Goal: Transaction & Acquisition: Purchase product/service

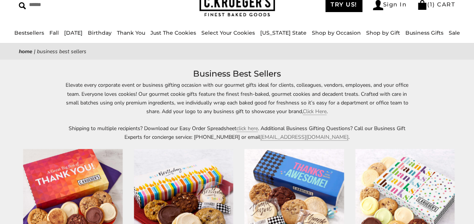
scroll to position [38, 0]
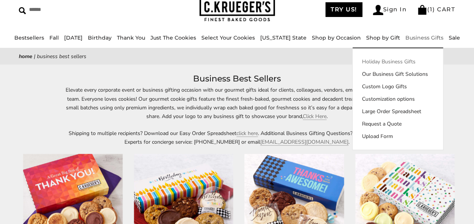
click at [393, 60] on link "Holiday Business Gifts" at bounding box center [397, 62] width 90 height 8
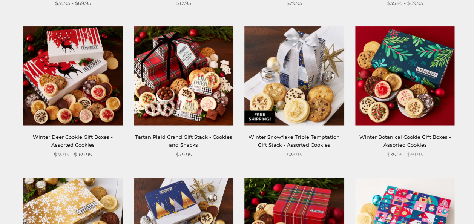
scroll to position [411, 0]
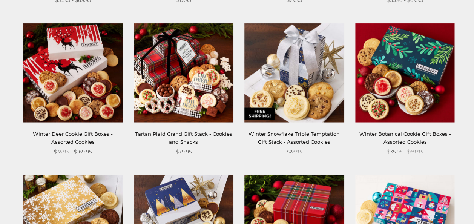
click at [183, 104] on img at bounding box center [183, 72] width 99 height 99
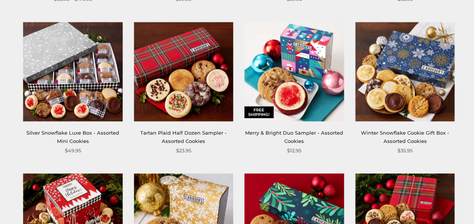
scroll to position [723, 0]
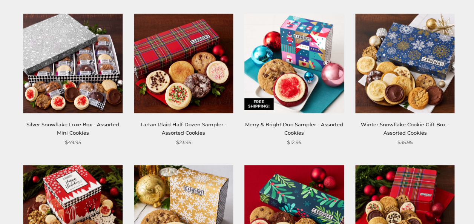
click at [412, 48] on img at bounding box center [404, 63] width 99 height 99
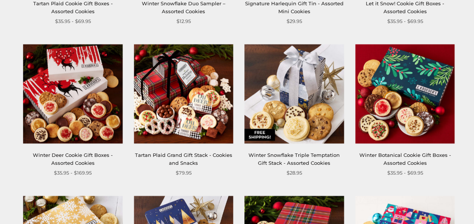
scroll to position [391, 0]
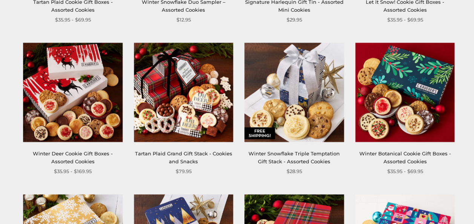
click at [434, 80] on img at bounding box center [404, 92] width 99 height 99
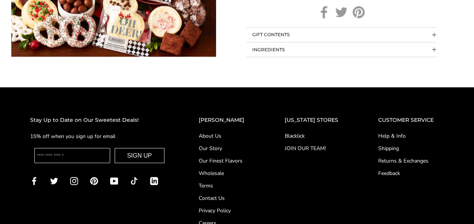
scroll to position [681, 0]
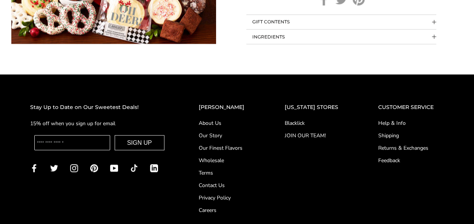
click at [433, 24] on button "GIFT CONTENTS" at bounding box center [341, 22] width 190 height 14
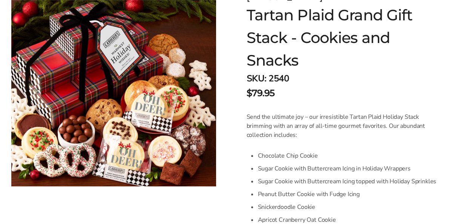
scroll to position [130, 0]
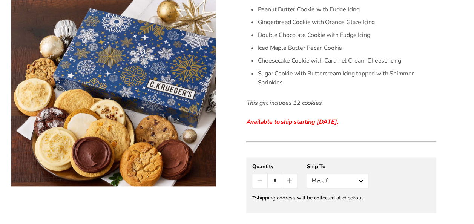
scroll to position [346, 0]
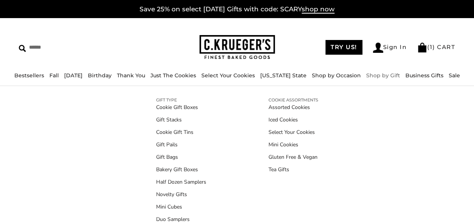
click at [383, 144] on div "GIFT TYPE Cookie Gift Boxes Gift Stacks Cookie Gift Tins Gift Pails Gift Bags B…" at bounding box center [237, 160] width 474 height 148
